Goal: Find specific page/section: Find specific page/section

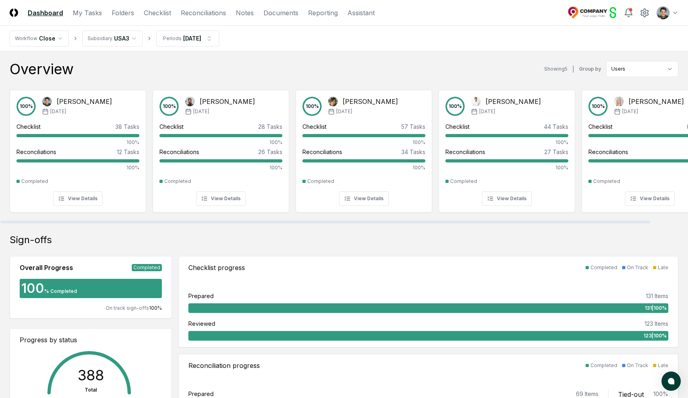
click at [204, 63] on div "Overview Showing 5 | Group by Users" at bounding box center [344, 69] width 669 height 16
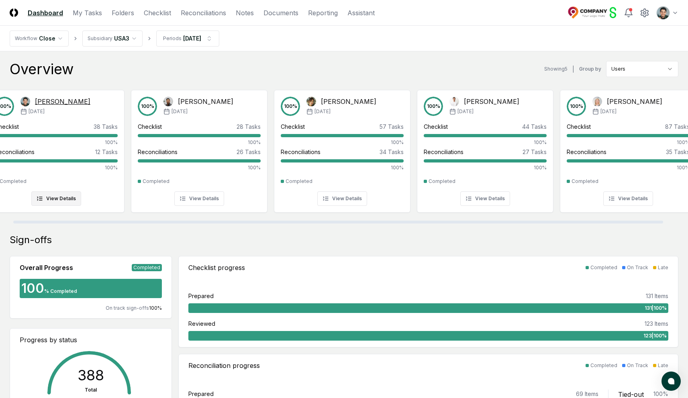
scroll to position [0, 40]
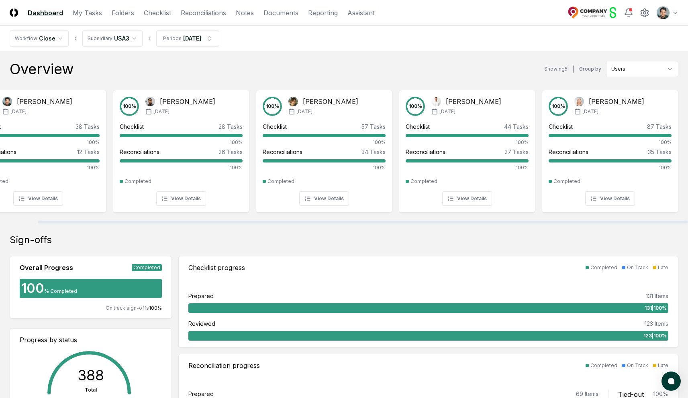
click at [111, 23] on header "CloseCore Dashboard My Tasks Folders Checklist Reconciliations Notes Documents …" at bounding box center [344, 13] width 688 height 26
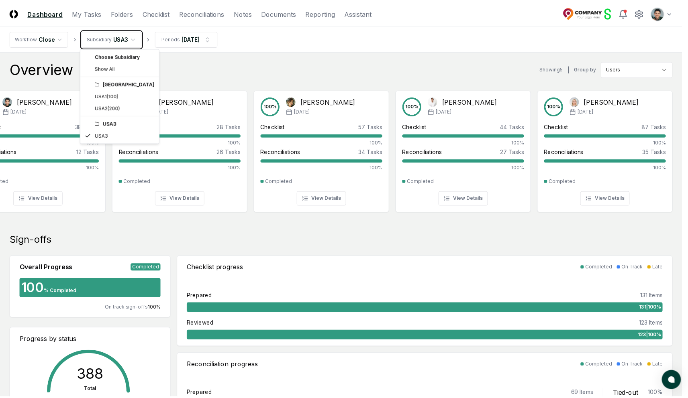
scroll to position [0, 34]
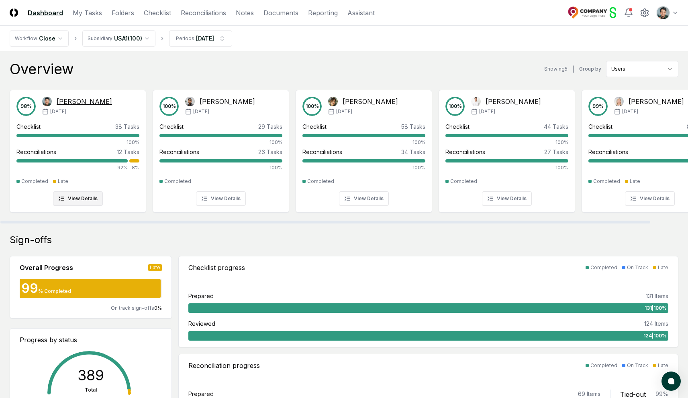
click at [66, 98] on div "[PERSON_NAME]" at bounding box center [84, 102] width 55 height 10
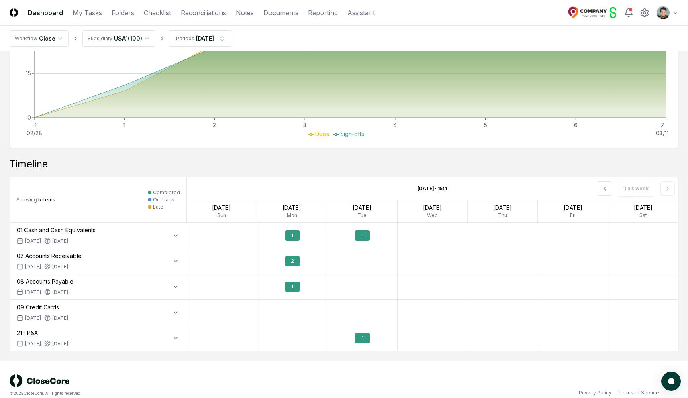
scroll to position [404, 0]
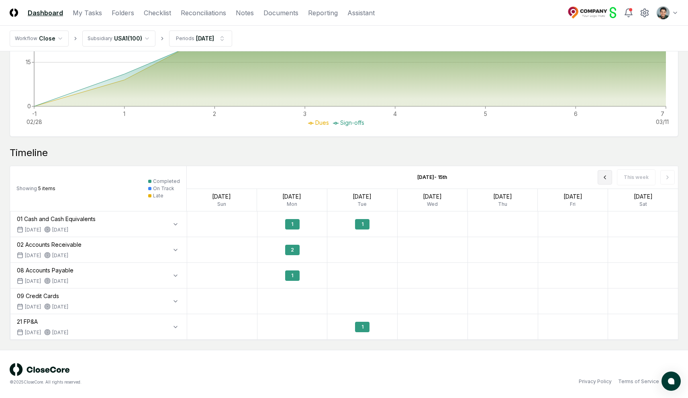
click at [605, 174] on icon at bounding box center [605, 177] width 6 height 6
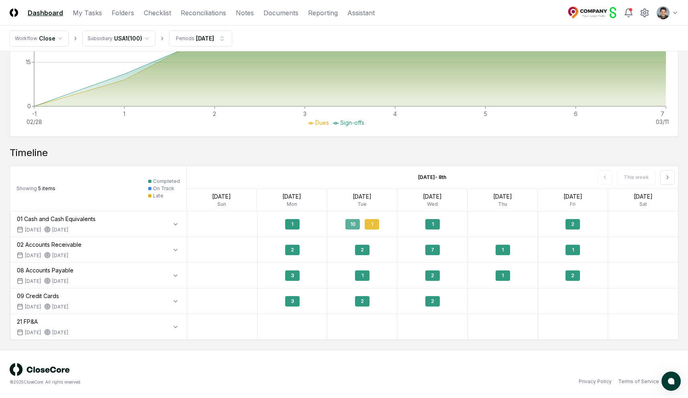
click at [357, 227] on div "10" at bounding box center [352, 224] width 14 height 10
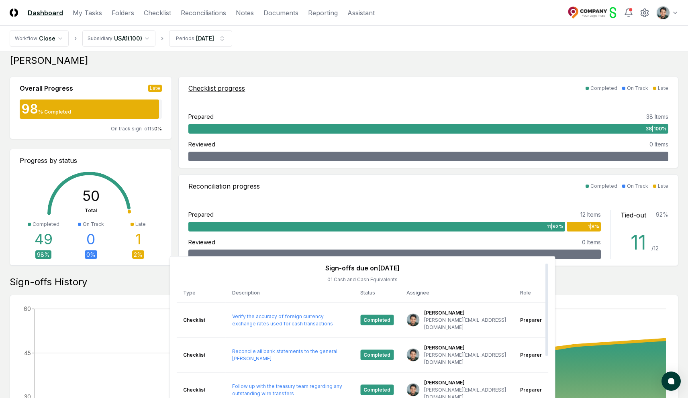
scroll to position [0, 0]
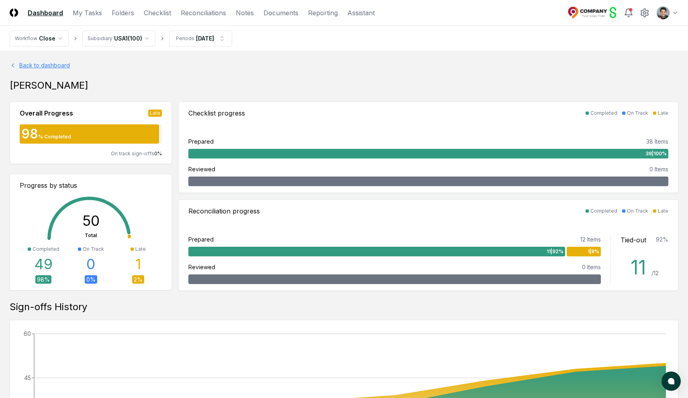
click at [64, 64] on link "Back to dashboard" at bounding box center [344, 65] width 669 height 8
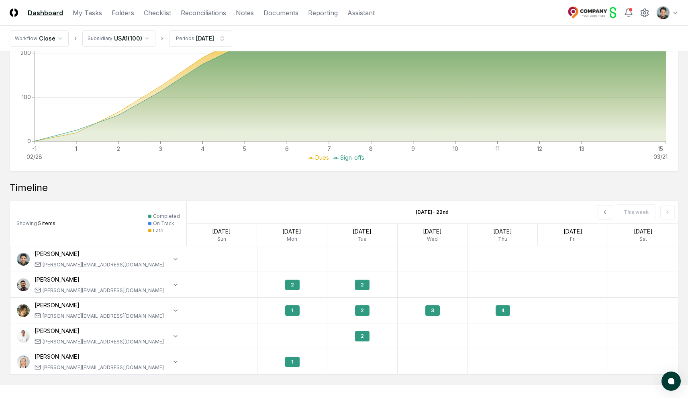
scroll to position [541, 0]
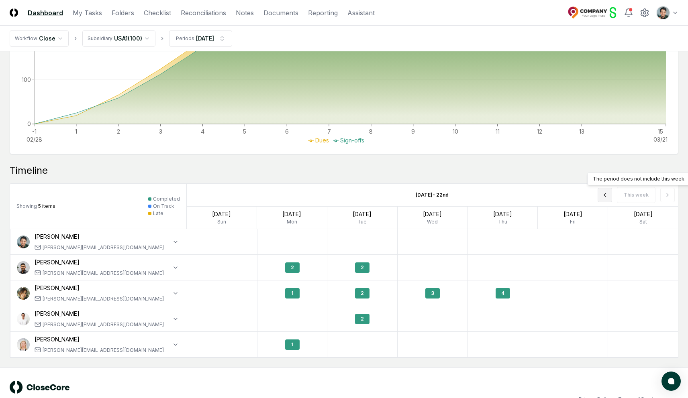
click at [608, 196] on icon at bounding box center [605, 195] width 6 height 6
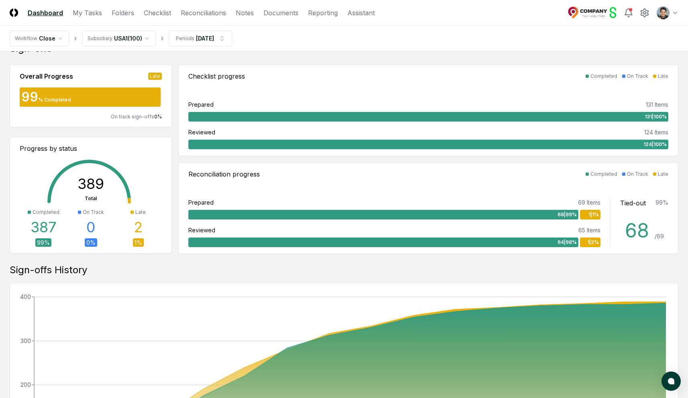
scroll to position [0, 0]
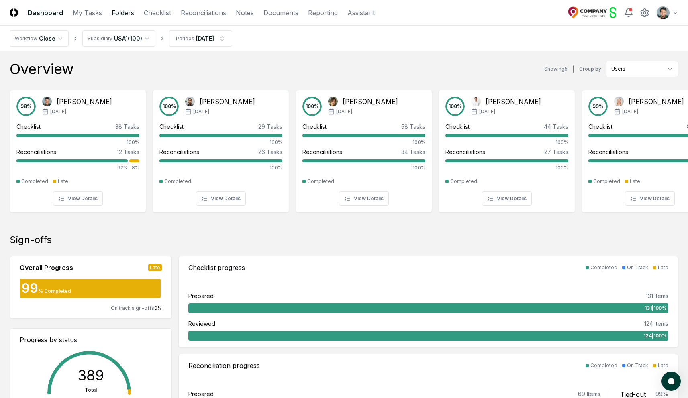
click at [119, 16] on link "Folders" at bounding box center [123, 13] width 22 height 10
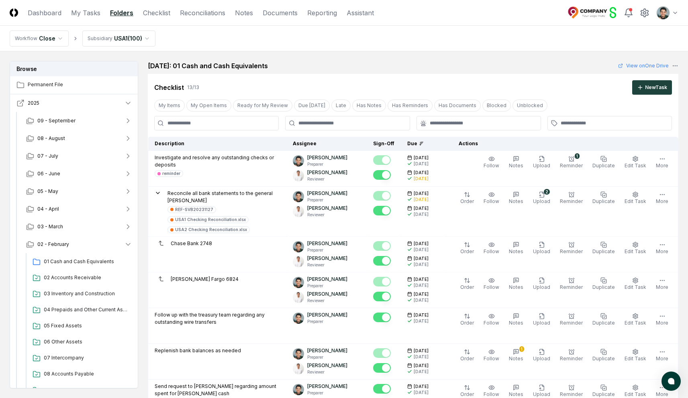
click at [19, 105] on icon "button" at bounding box center [20, 103] width 8 height 8
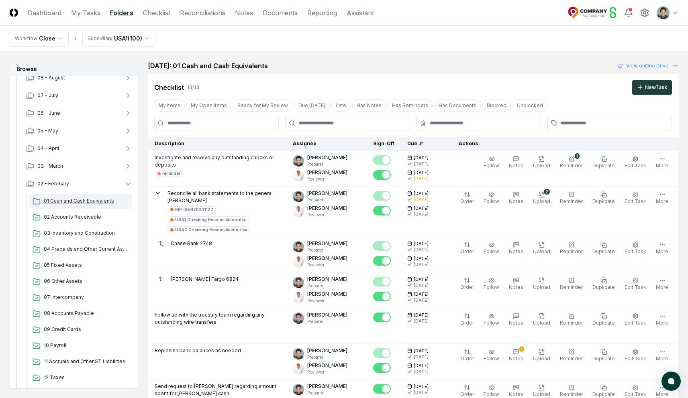
click at [71, 202] on span "01 Cash and Cash Equivalents" at bounding box center [86, 201] width 85 height 7
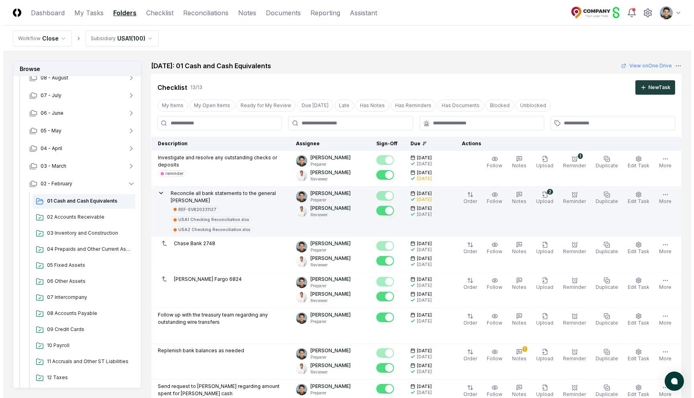
scroll to position [16, 0]
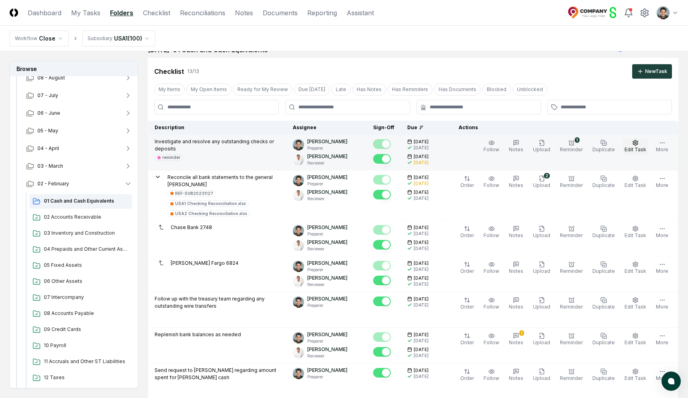
click at [637, 147] on span "Edit Task" at bounding box center [635, 150] width 22 height 6
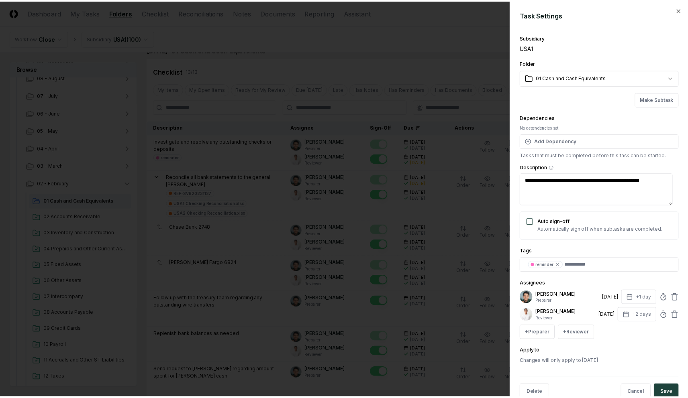
scroll to position [19, 0]
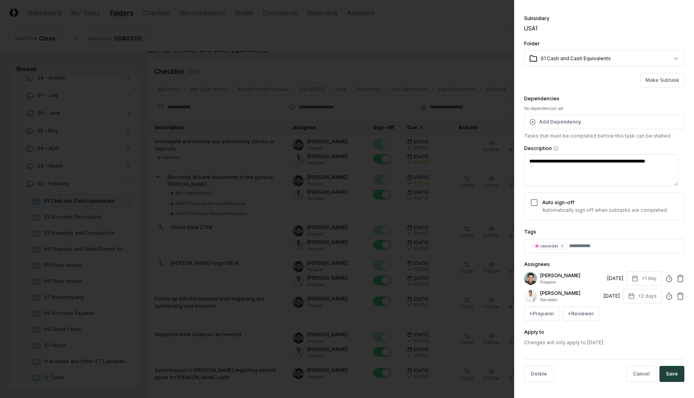
type textarea "*"
click at [298, 90] on div at bounding box center [347, 199] width 694 height 398
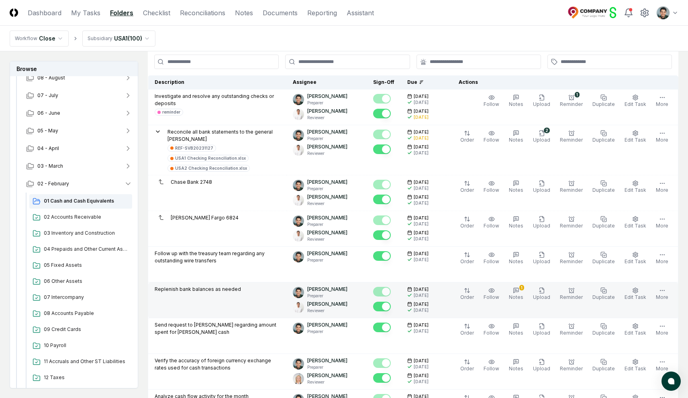
scroll to position [103, 0]
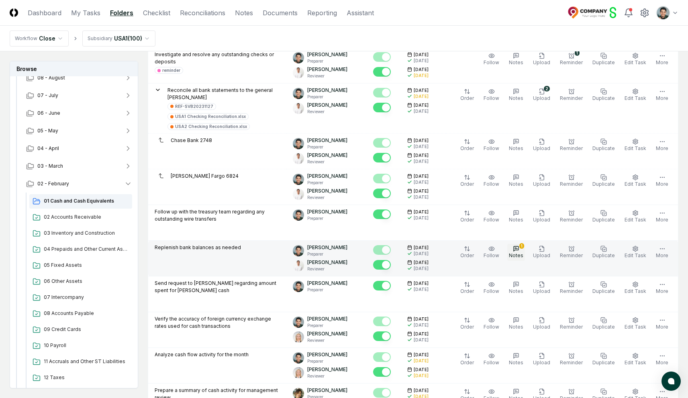
click at [523, 253] on span "Notes" at bounding box center [516, 256] width 14 height 6
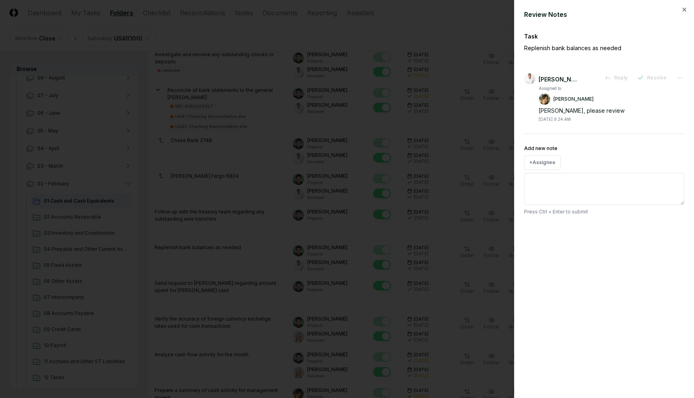
click at [422, 126] on div at bounding box center [347, 199] width 694 height 398
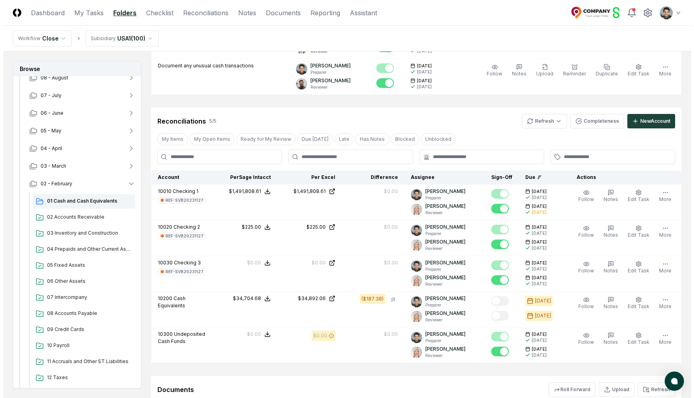
scroll to position [518, 0]
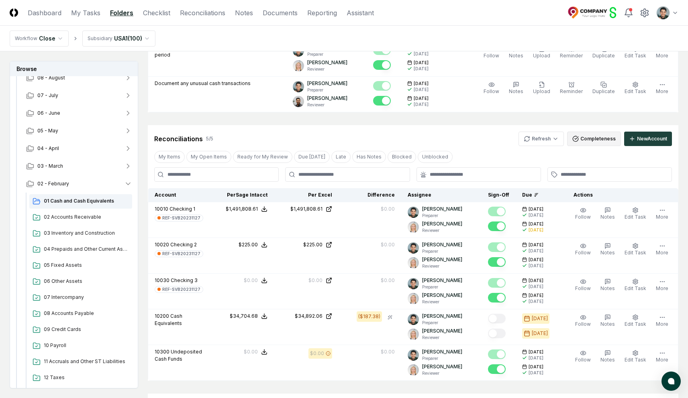
click at [591, 133] on button "Completeness" at bounding box center [594, 139] width 54 height 14
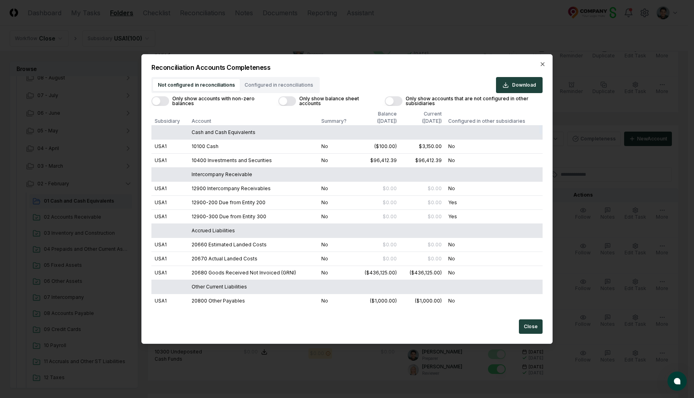
click at [158, 103] on button "Only show accounts with non-zero balances" at bounding box center [160, 101] width 18 height 10
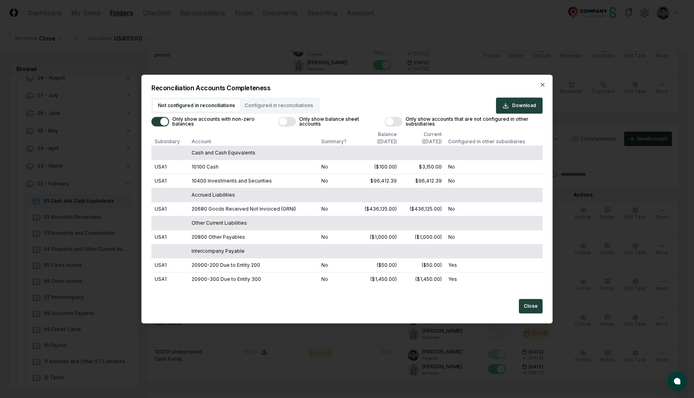
click at [285, 123] on button "Only show balance sheet accounts" at bounding box center [287, 122] width 18 height 10
drag, startPoint x: 213, startPoint y: 185, endPoint x: 455, endPoint y: 179, distance: 242.2
click at [455, 179] on tr "USA1 10400 Investments and Securities No $96,412.39 $96,412.39 No" at bounding box center [346, 181] width 391 height 14
click at [193, 179] on td "10400 Investments and Securities" at bounding box center [252, 181] width 129 height 14
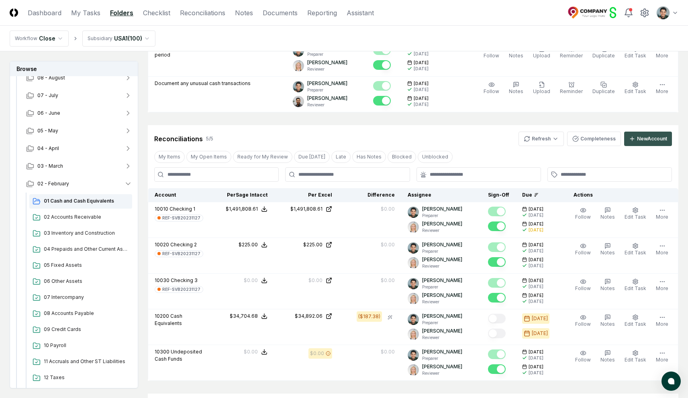
click at [643, 135] on div "New Account" at bounding box center [652, 138] width 30 height 7
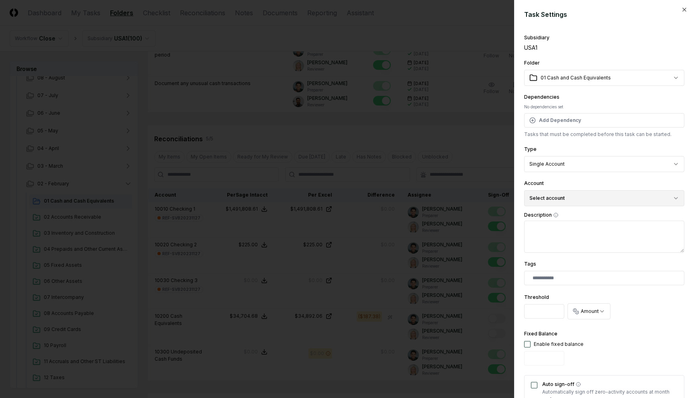
click at [585, 197] on button "Select account" at bounding box center [604, 198] width 160 height 16
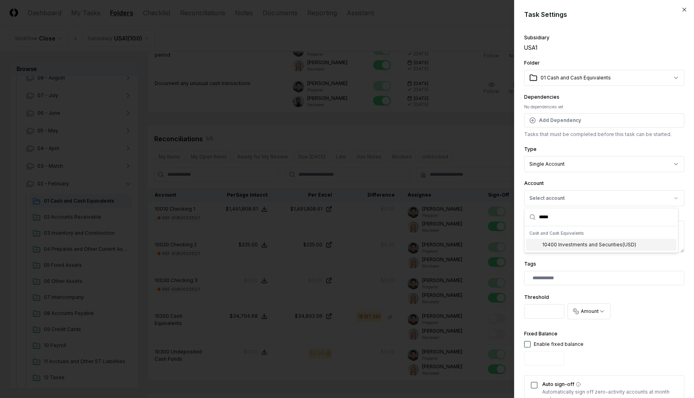
type input "*****"
click at [590, 248] on div "10400 Investments and Securities ( USD )" at bounding box center [589, 244] width 94 height 7
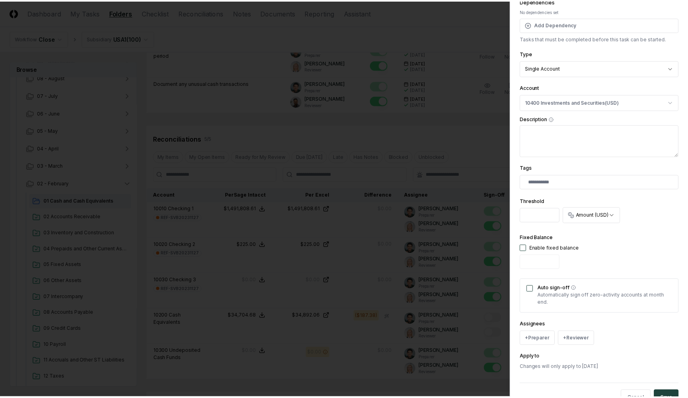
scroll to position [0, 0]
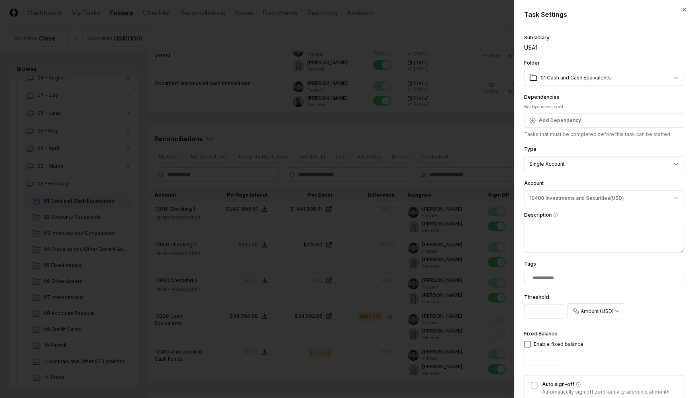
click at [428, 129] on body "CloseCore Dashboard My Tasks Folders Checklist Reconciliations Notes Documents …" at bounding box center [344, 33] width 688 height 1103
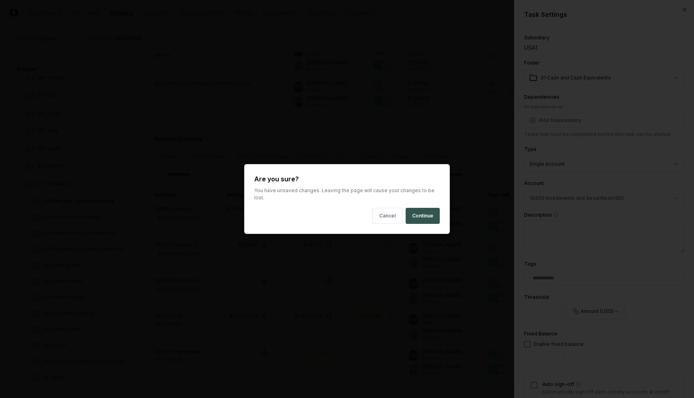
click at [423, 209] on button "Continue" at bounding box center [423, 216] width 34 height 16
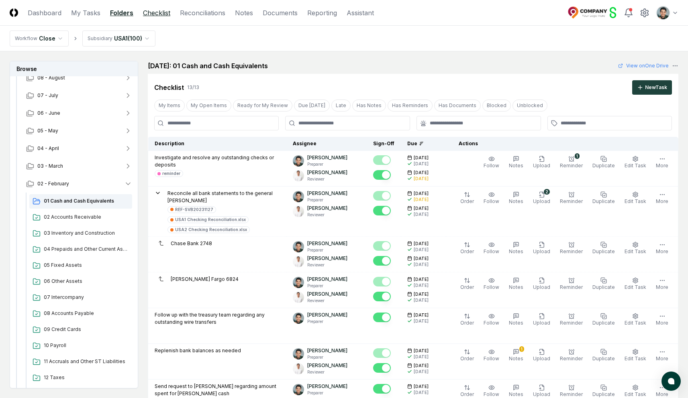
click at [156, 17] on link "Checklist" at bounding box center [156, 13] width 27 height 10
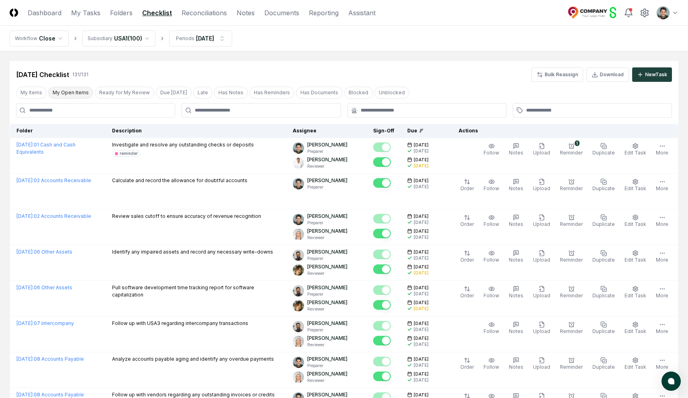
click at [74, 95] on button "My Open Items" at bounding box center [70, 93] width 45 height 12
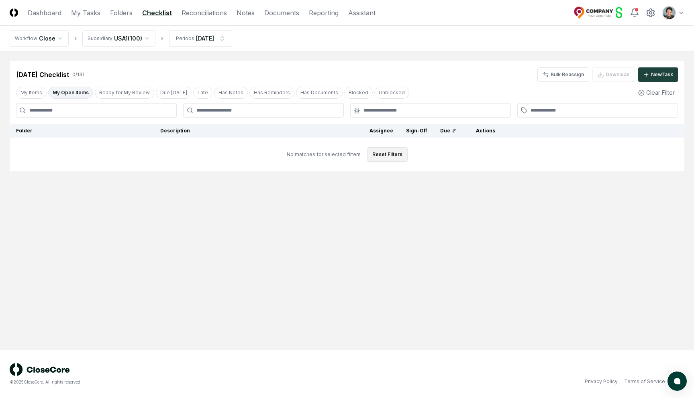
click at [381, 155] on button "Reset Filters" at bounding box center [387, 154] width 41 height 14
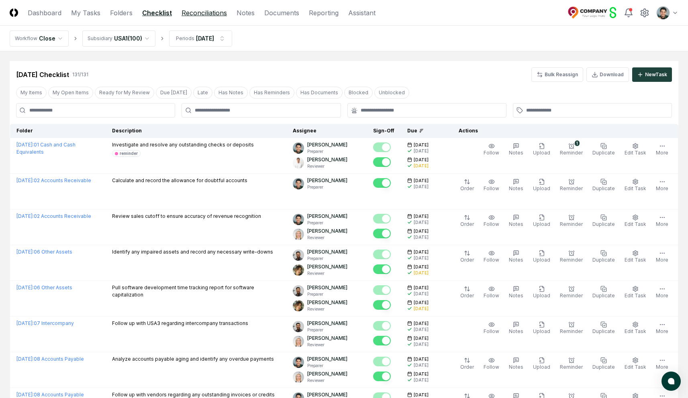
click at [219, 12] on link "Reconciliations" at bounding box center [204, 13] width 45 height 10
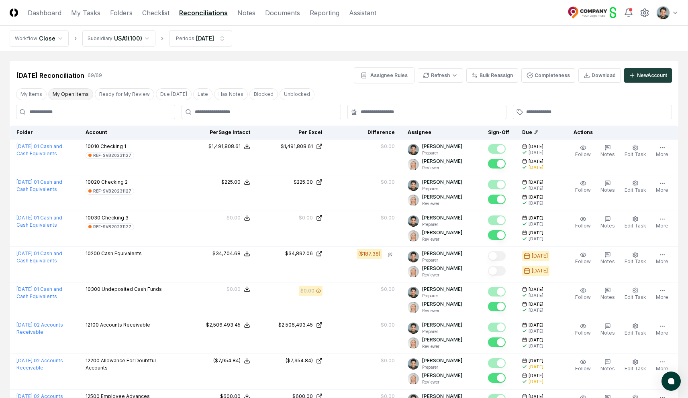
click at [71, 92] on button "My Open Items" at bounding box center [70, 94] width 45 height 12
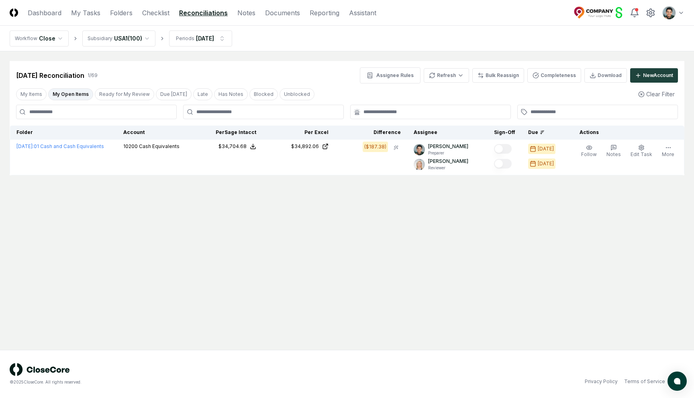
click at [79, 94] on button "My Open Items" at bounding box center [70, 94] width 45 height 12
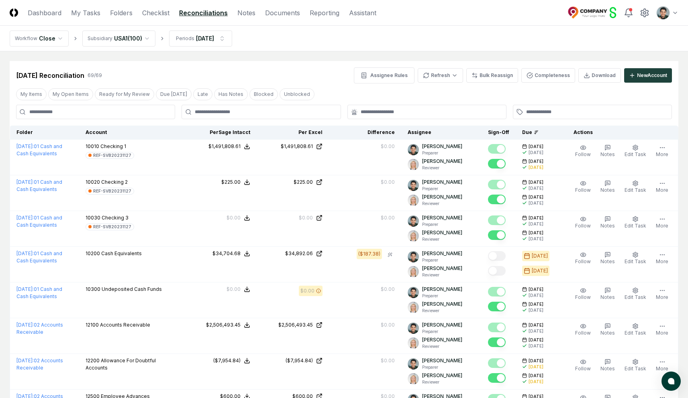
click at [271, 45] on nav "Workflow Close Subsidiary [GEOGRAPHIC_DATA] ( 100 ) Periods [DATE]" at bounding box center [344, 39] width 688 height 26
click at [251, 15] on link "Notes" at bounding box center [246, 13] width 18 height 10
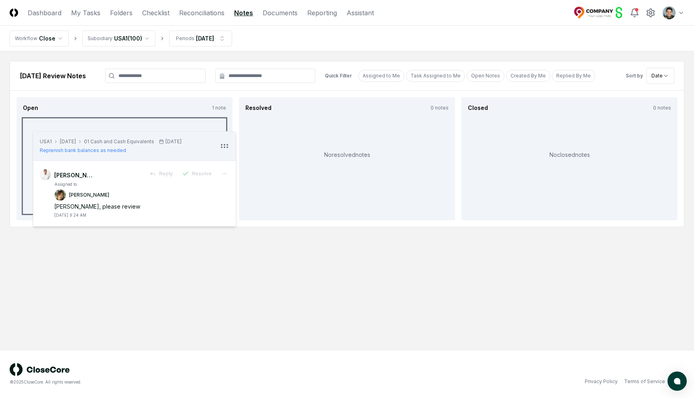
drag, startPoint x: 213, startPoint y: 134, endPoint x: 223, endPoint y: 147, distance: 16.3
click at [223, 147] on icon at bounding box center [225, 146] width 10 height 10
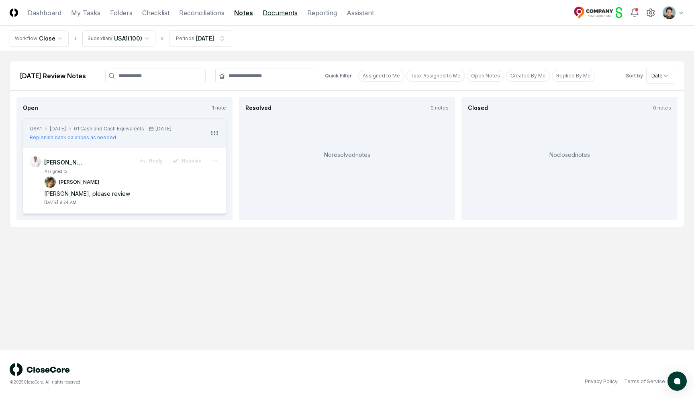
click at [273, 15] on link "Documents" at bounding box center [280, 13] width 35 height 10
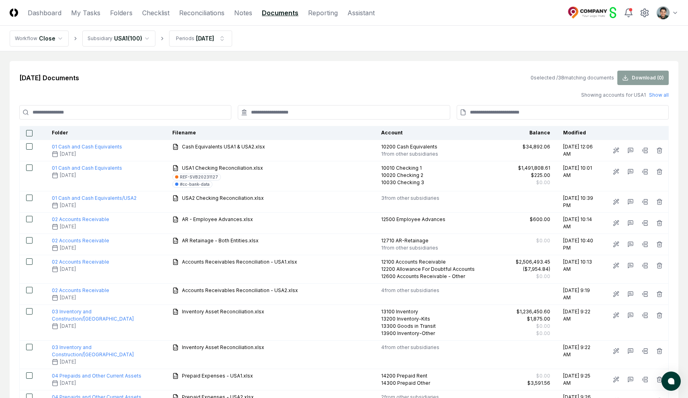
click at [133, 110] on input at bounding box center [125, 112] width 212 height 14
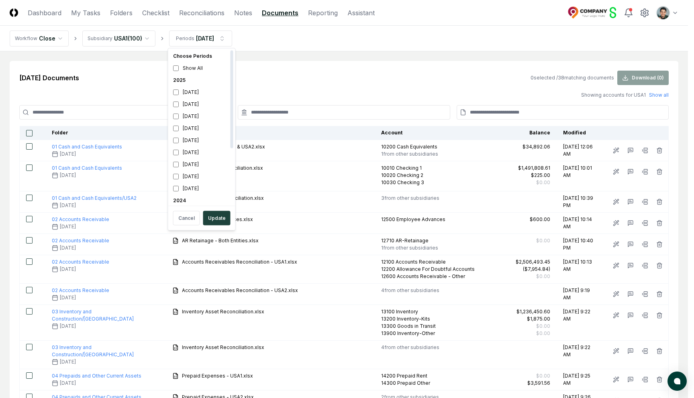
click at [177, 79] on div "2025" at bounding box center [202, 80] width 64 height 12
click at [221, 216] on button "Update" at bounding box center [216, 218] width 27 height 14
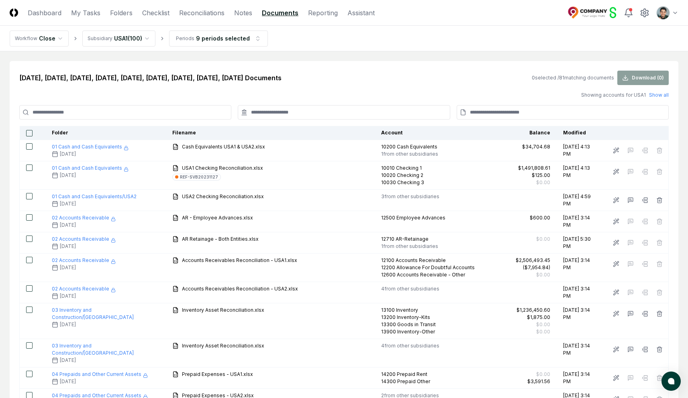
click at [202, 110] on input at bounding box center [125, 112] width 212 height 14
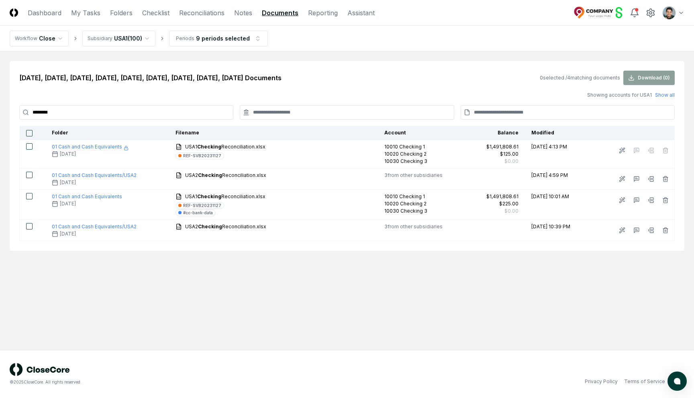
type input "********"
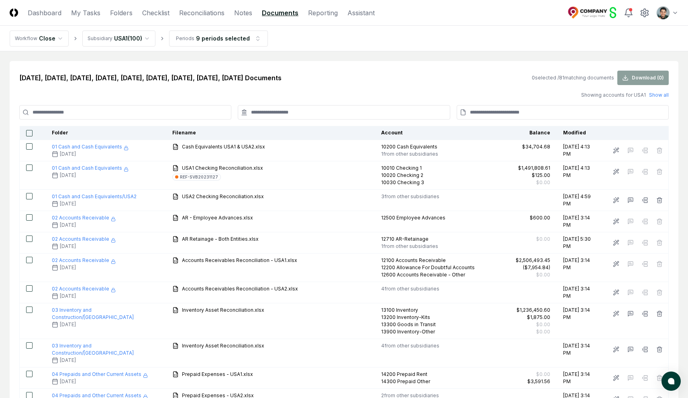
click at [339, 106] on input at bounding box center [344, 112] width 212 height 14
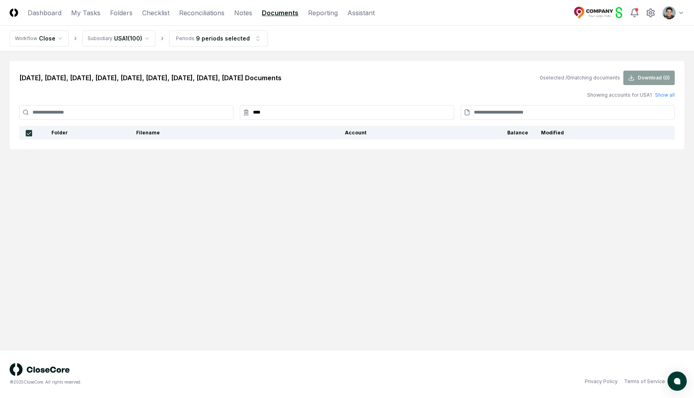
type input "*****"
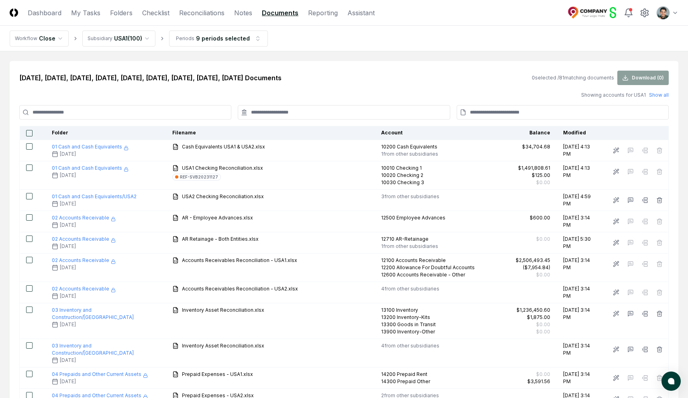
click at [553, 113] on input at bounding box center [563, 112] width 212 height 14
click at [492, 112] on input at bounding box center [563, 112] width 212 height 14
click at [520, 112] on input at bounding box center [563, 112] width 212 height 14
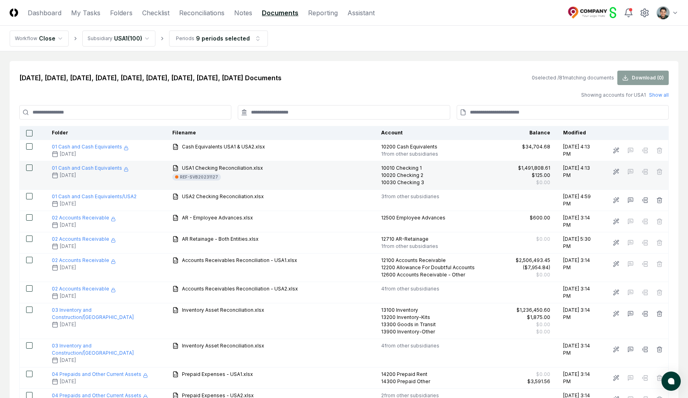
click at [180, 178] on div "REF-SVB20231127" at bounding box center [199, 177] width 38 height 6
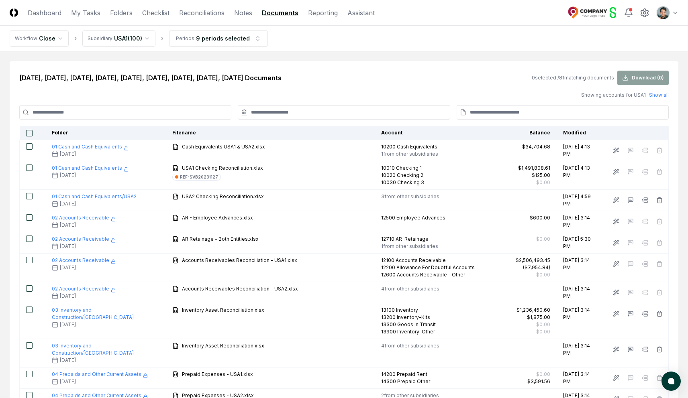
click at [587, 118] on input at bounding box center [563, 112] width 212 height 14
paste input "**********"
type input "**********"
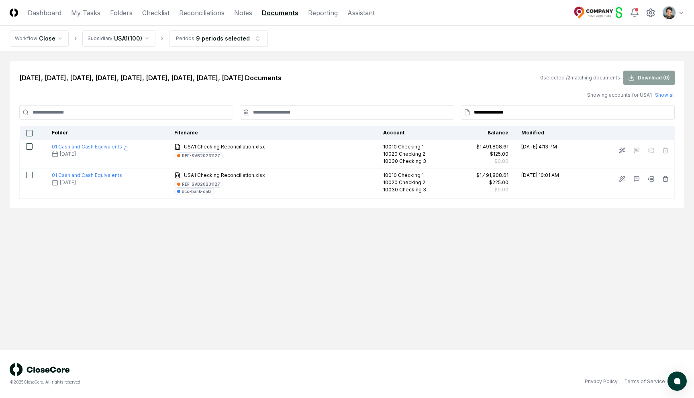
click at [494, 114] on input "**********" at bounding box center [568, 112] width 214 height 14
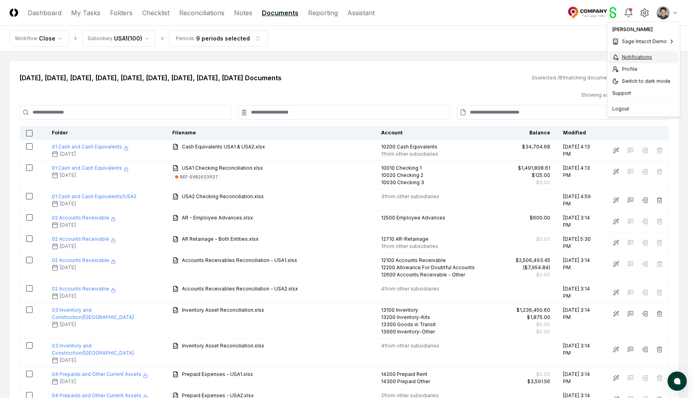
click at [632, 59] on div "Notifications" at bounding box center [643, 57] width 69 height 12
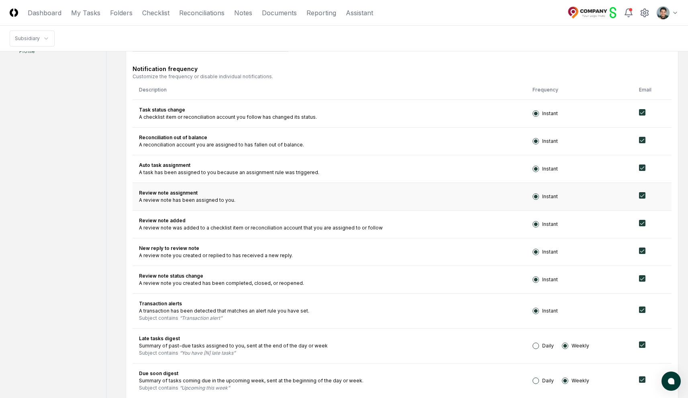
scroll to position [235, 0]
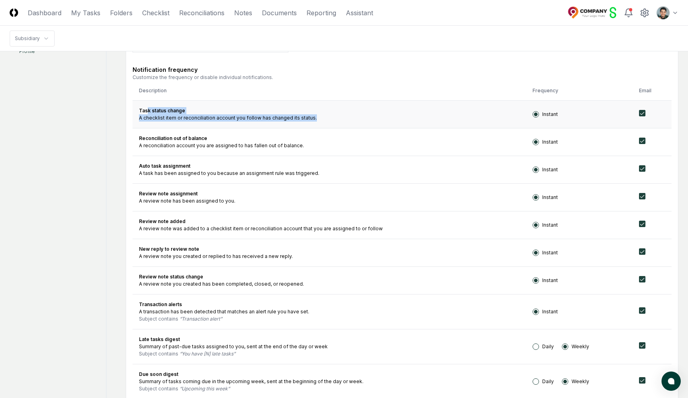
drag, startPoint x: 147, startPoint y: 111, endPoint x: 306, endPoint y: 124, distance: 160.3
click at [306, 124] on td "Task status change A checklist item or reconciliation account you follow has ch…" at bounding box center [330, 114] width 394 height 28
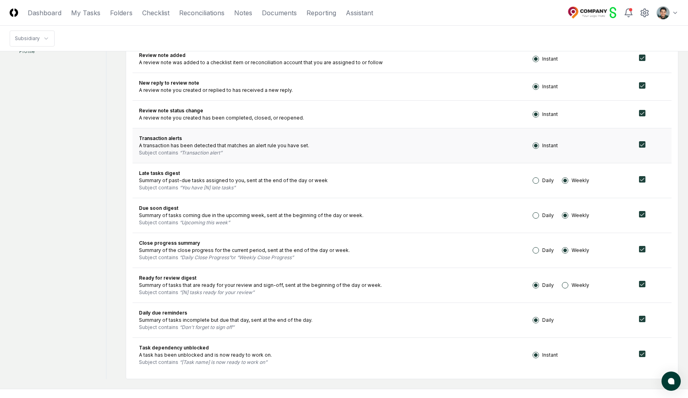
scroll to position [439, 0]
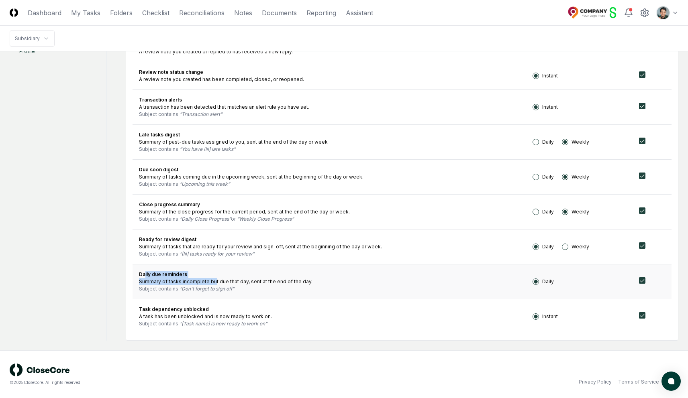
drag, startPoint x: 144, startPoint y: 271, endPoint x: 213, endPoint y: 284, distance: 70.3
click at [213, 284] on td "Daily due reminders Summary of tasks incomplete but due that day, sent at the e…" at bounding box center [330, 281] width 394 height 35
click at [213, 284] on div "Summary of tasks incomplete but due that day, sent at the end of the day." at bounding box center [329, 281] width 381 height 7
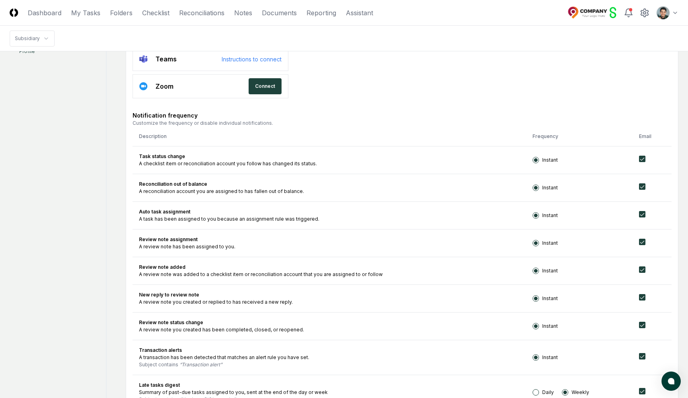
scroll to position [0, 0]
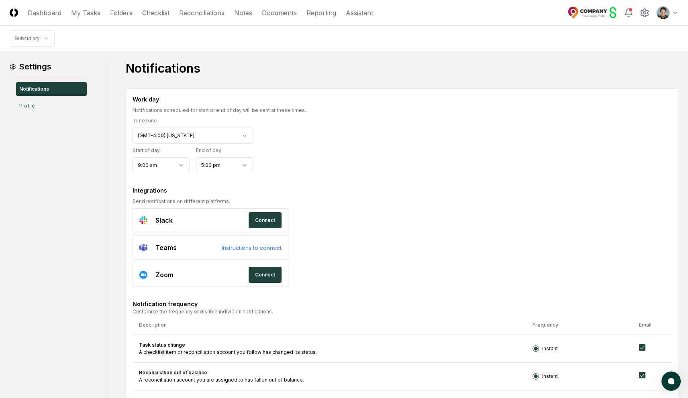
click at [126, 16] on link "Folders" at bounding box center [121, 13] width 22 height 10
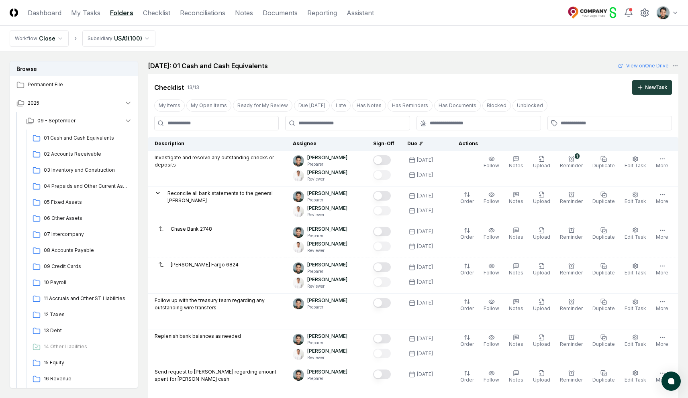
click at [321, 64] on div "[DATE]: 01 Cash and Cash Equivalents View on One Drive" at bounding box center [413, 66] width 530 height 10
